Goal: Task Accomplishment & Management: Use online tool/utility

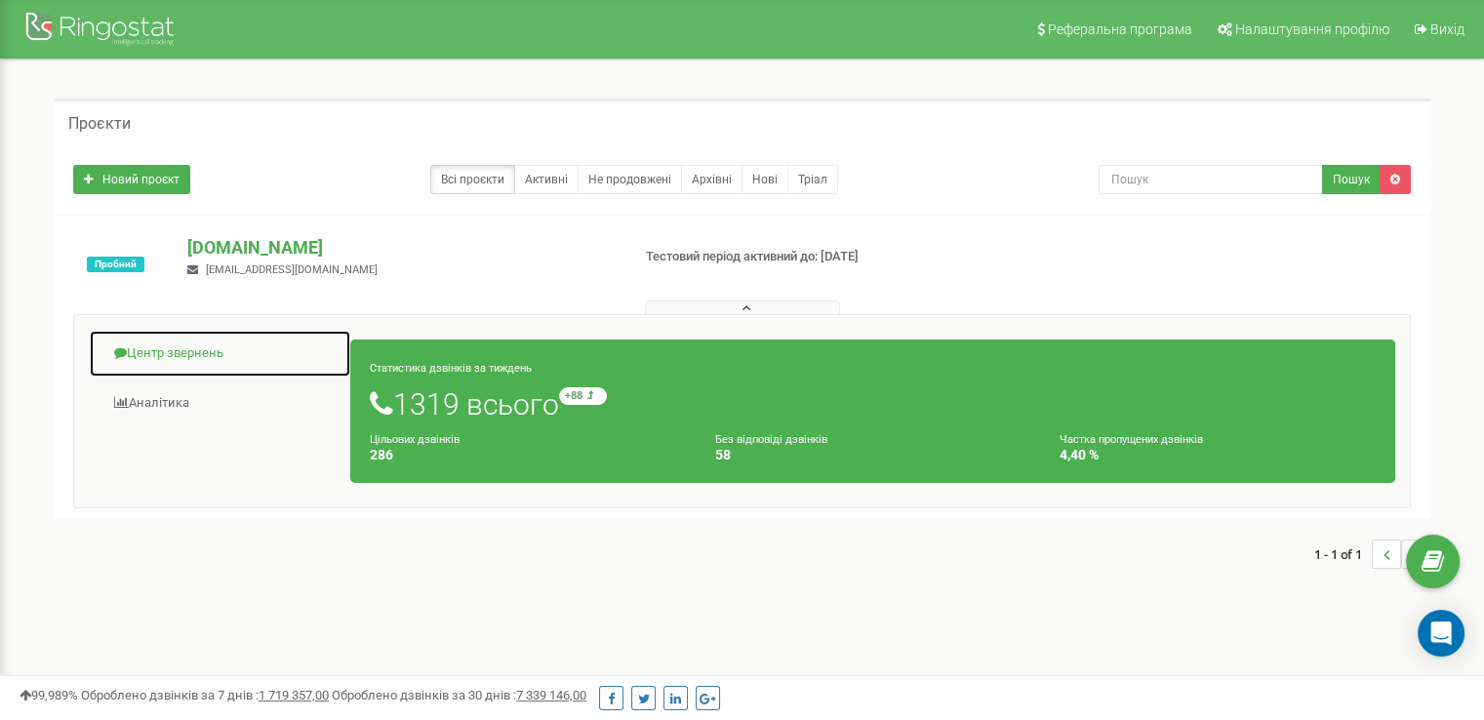
click at [157, 353] on link "Центр звернень" at bounding box center [220, 354] width 262 height 48
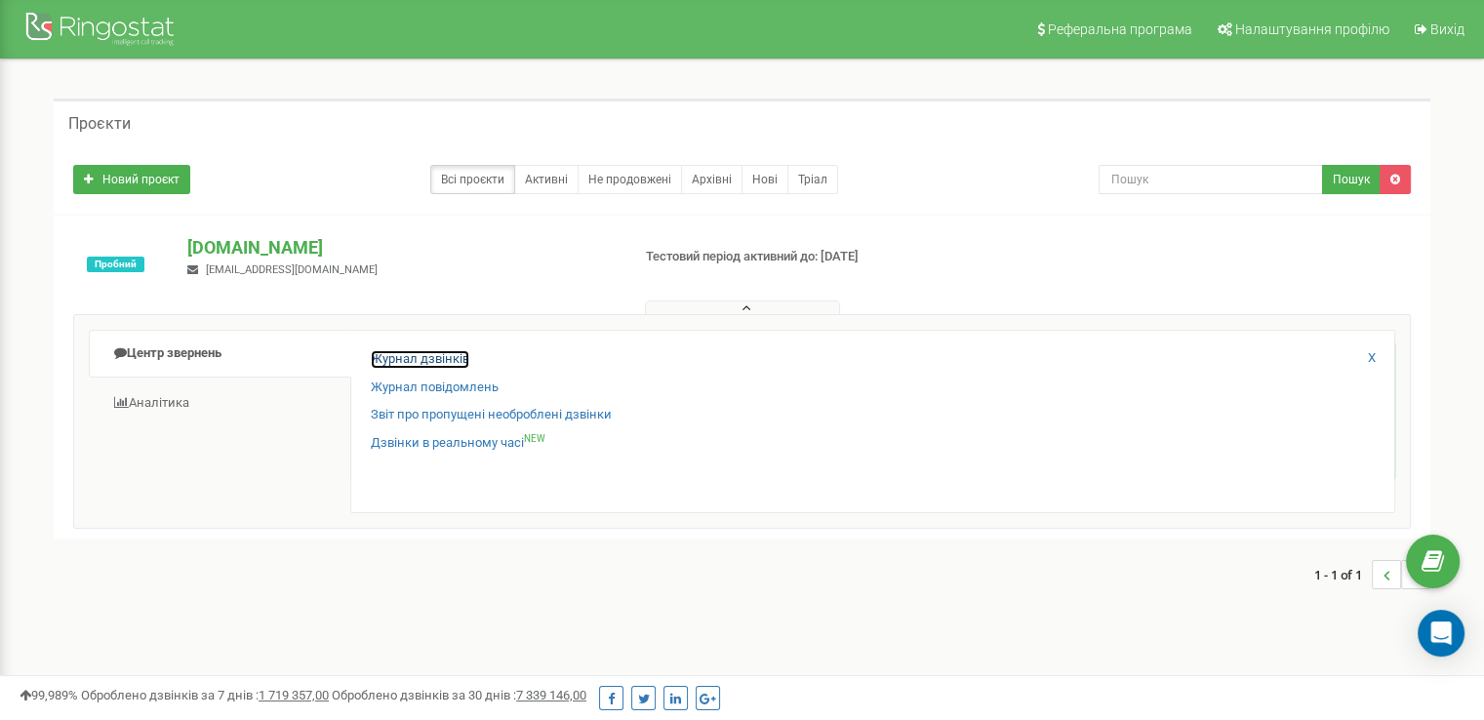
click at [428, 352] on link "Журнал дзвінків" at bounding box center [420, 359] width 99 height 19
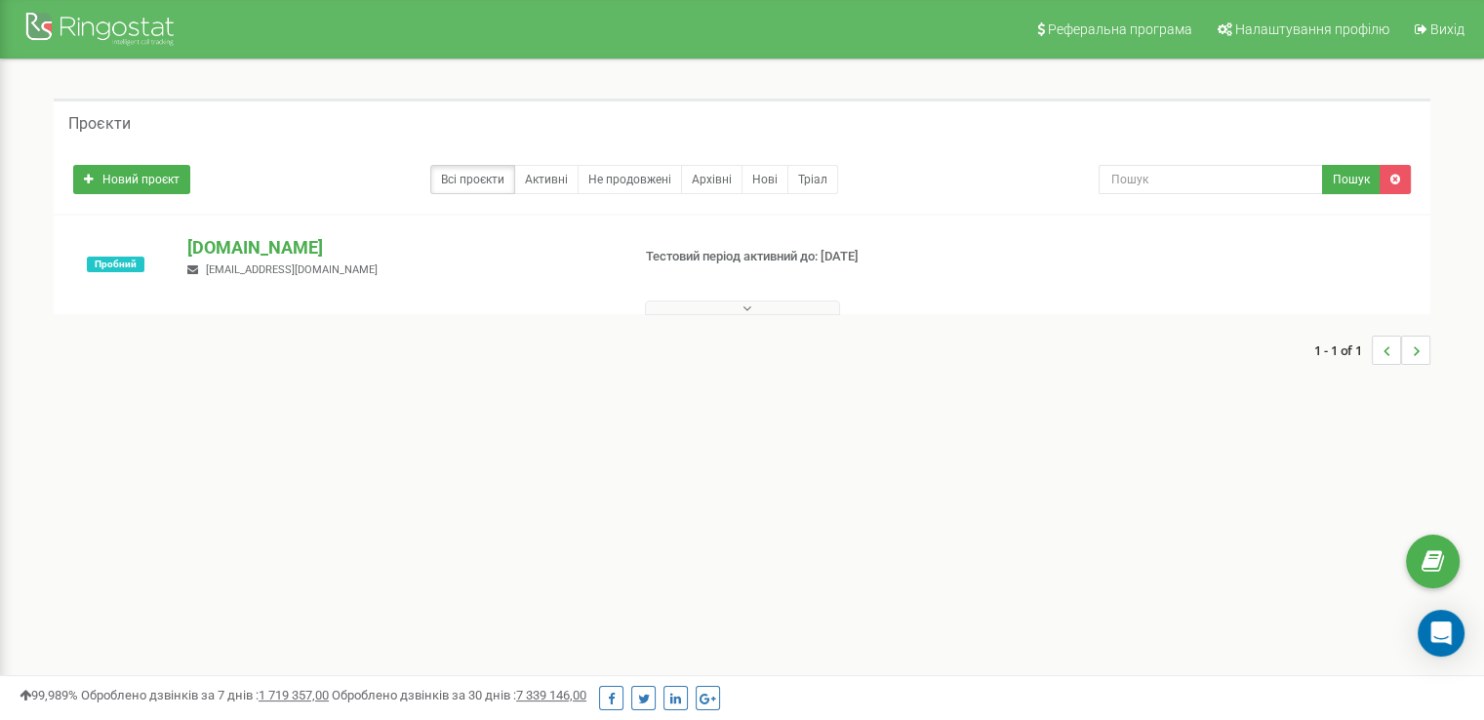
click at [1010, 299] on div at bounding box center [742, 304] width 1367 height 20
click at [833, 297] on div at bounding box center [742, 304] width 1367 height 20
click at [826, 298] on div at bounding box center [742, 304] width 1367 height 20
click at [821, 307] on button at bounding box center [742, 307] width 195 height 15
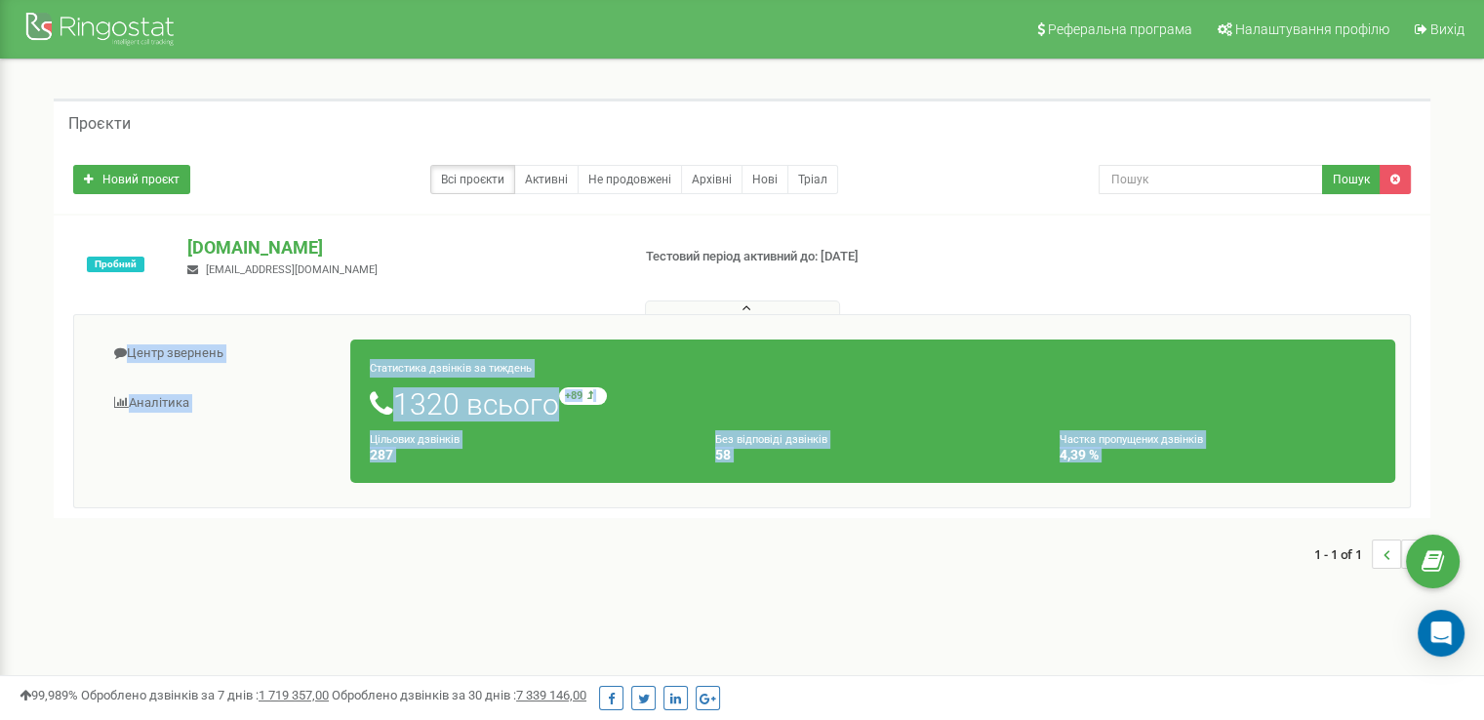
click at [804, 300] on button at bounding box center [742, 307] width 195 height 15
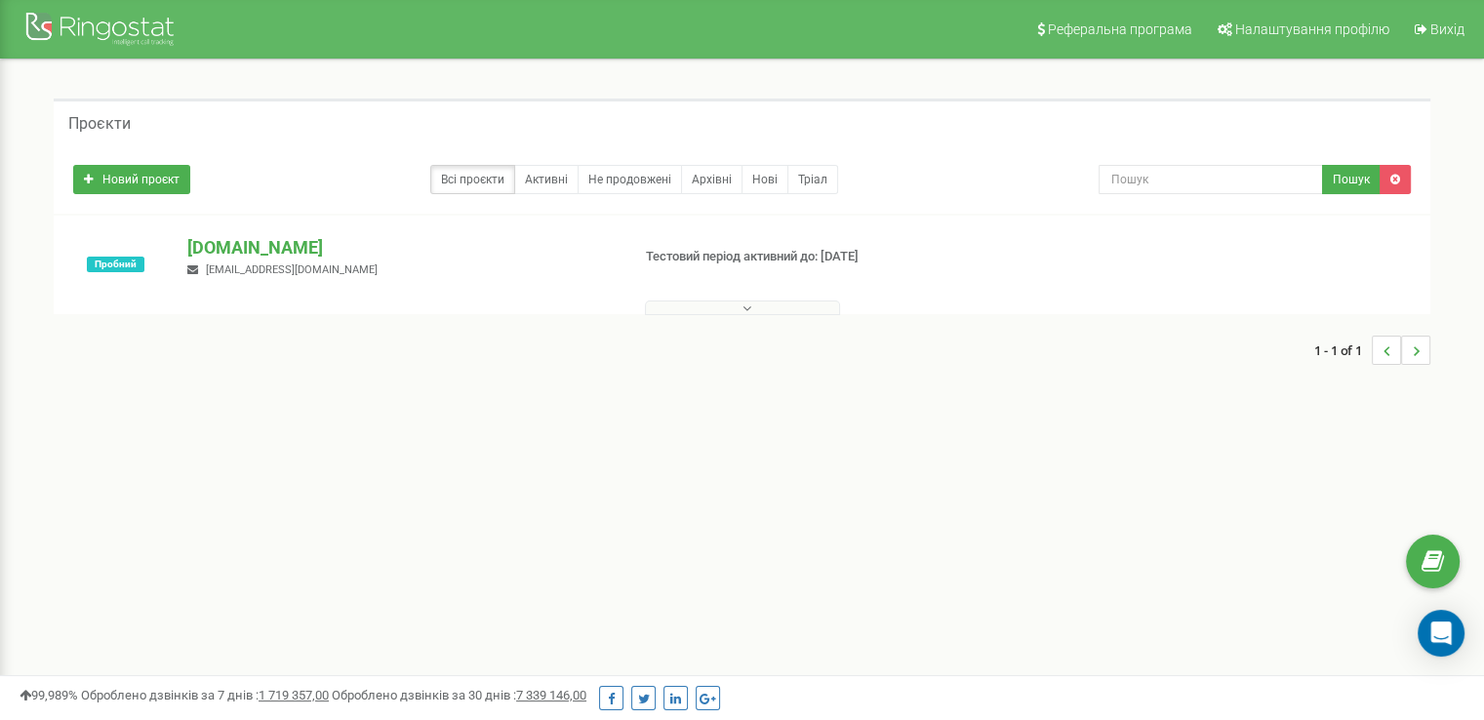
click at [804, 300] on button at bounding box center [742, 307] width 195 height 15
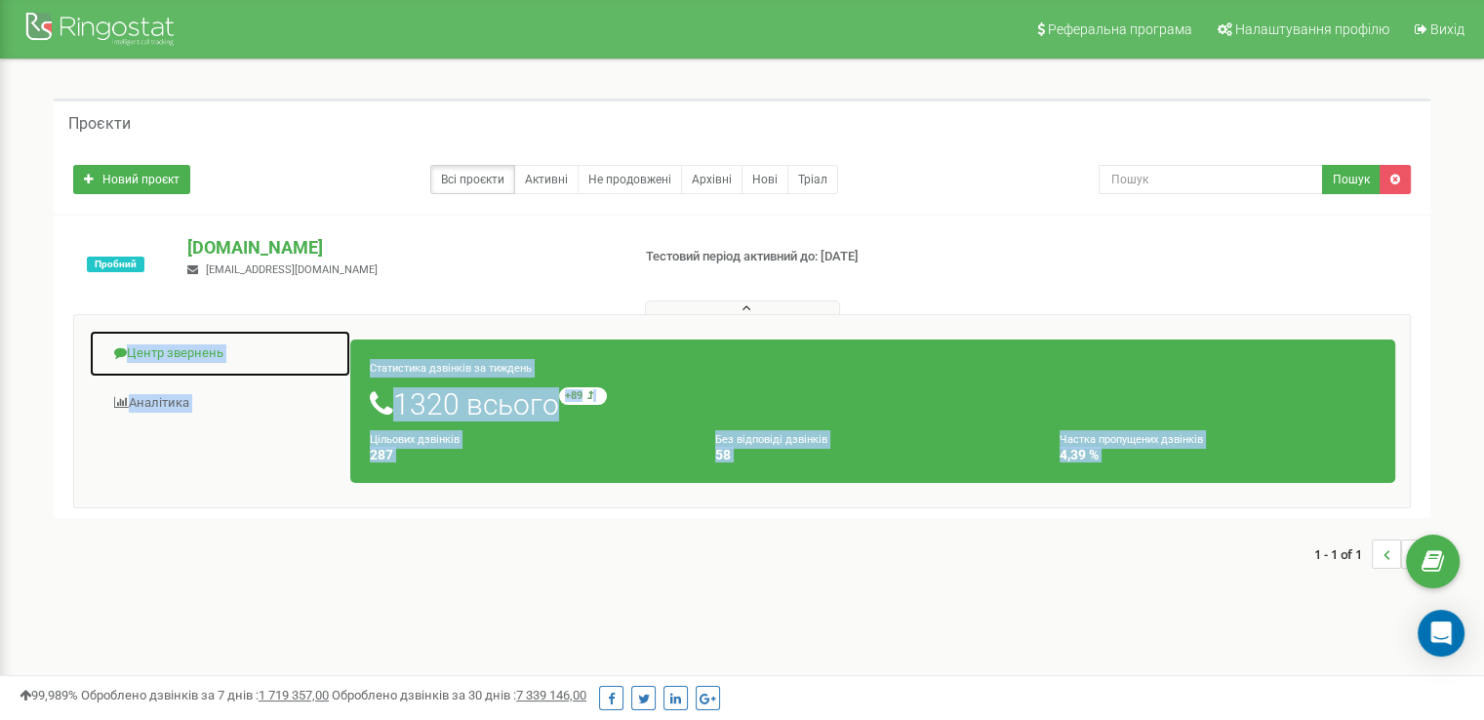
click at [163, 348] on link "Центр звернень" at bounding box center [220, 354] width 262 height 48
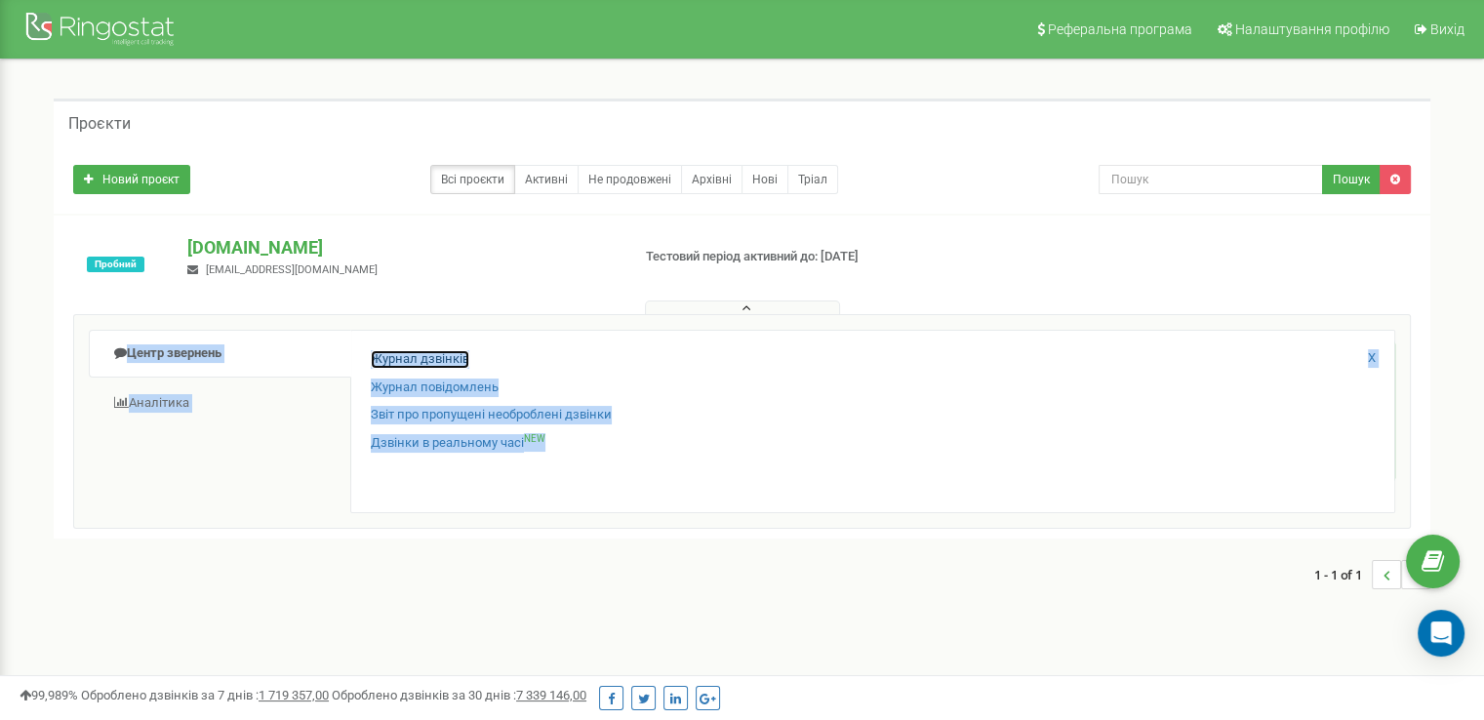
click at [384, 355] on link "Журнал дзвінків" at bounding box center [420, 359] width 99 height 19
